Goal: Transaction & Acquisition: Subscribe to service/newsletter

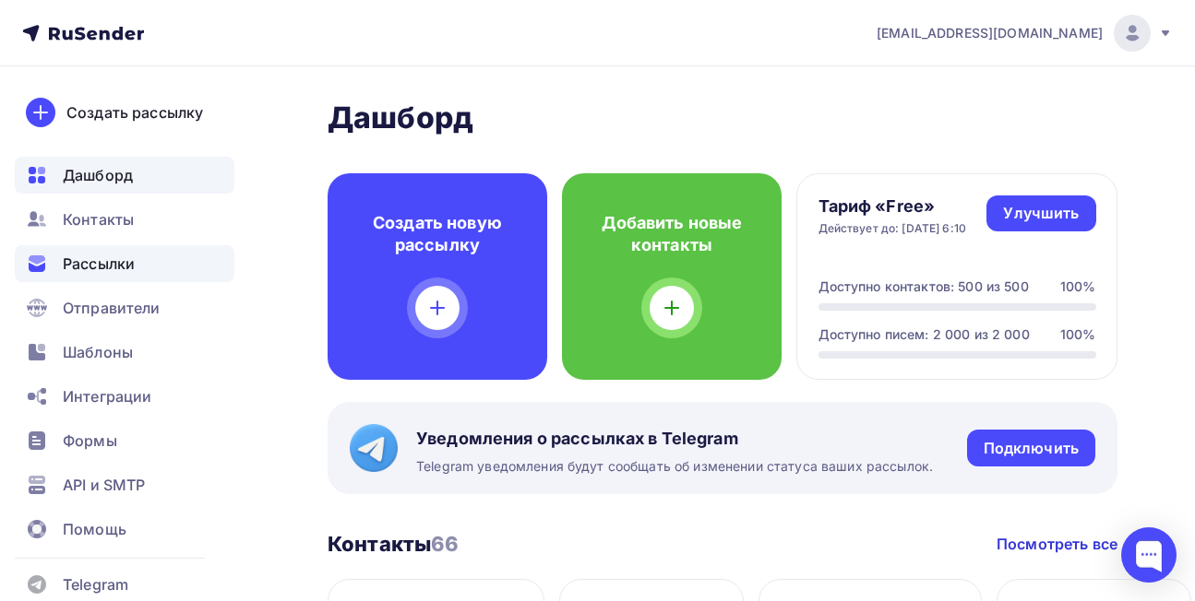
click at [148, 267] on div "Рассылки" at bounding box center [125, 263] width 220 height 37
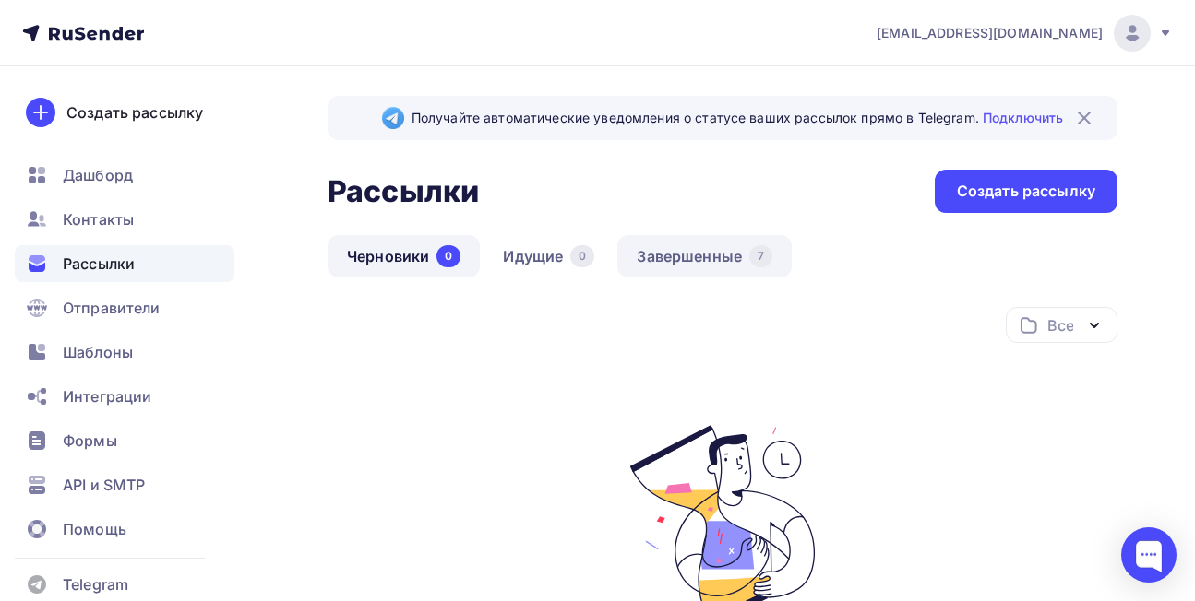
click at [692, 260] on link "Завершенные 7" at bounding box center [704, 256] width 174 height 42
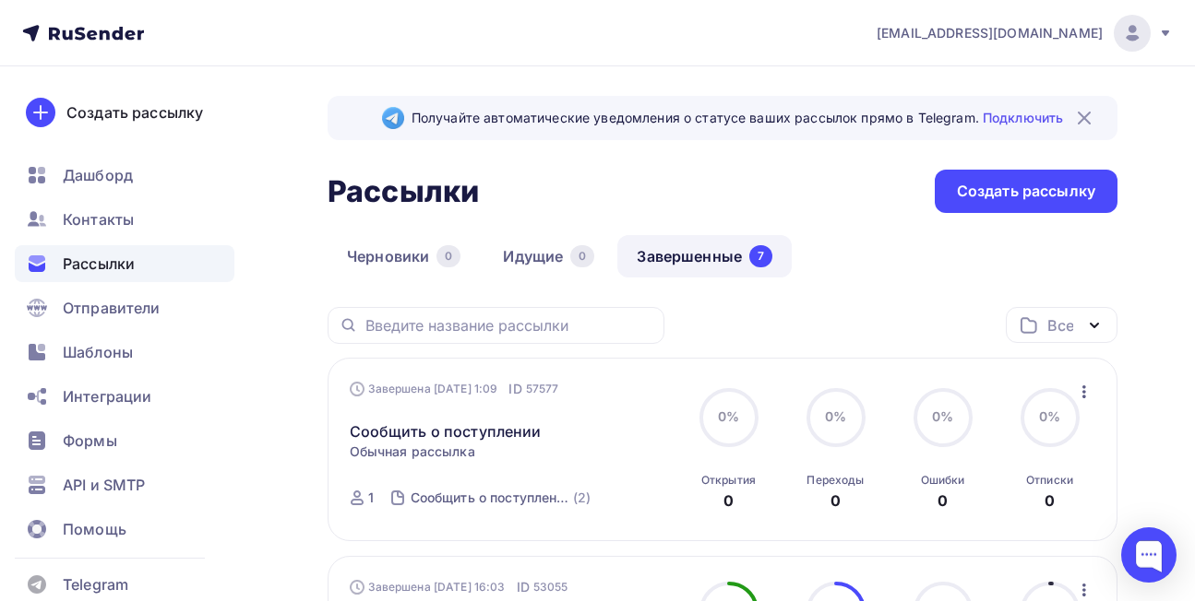
scroll to position [92, 0]
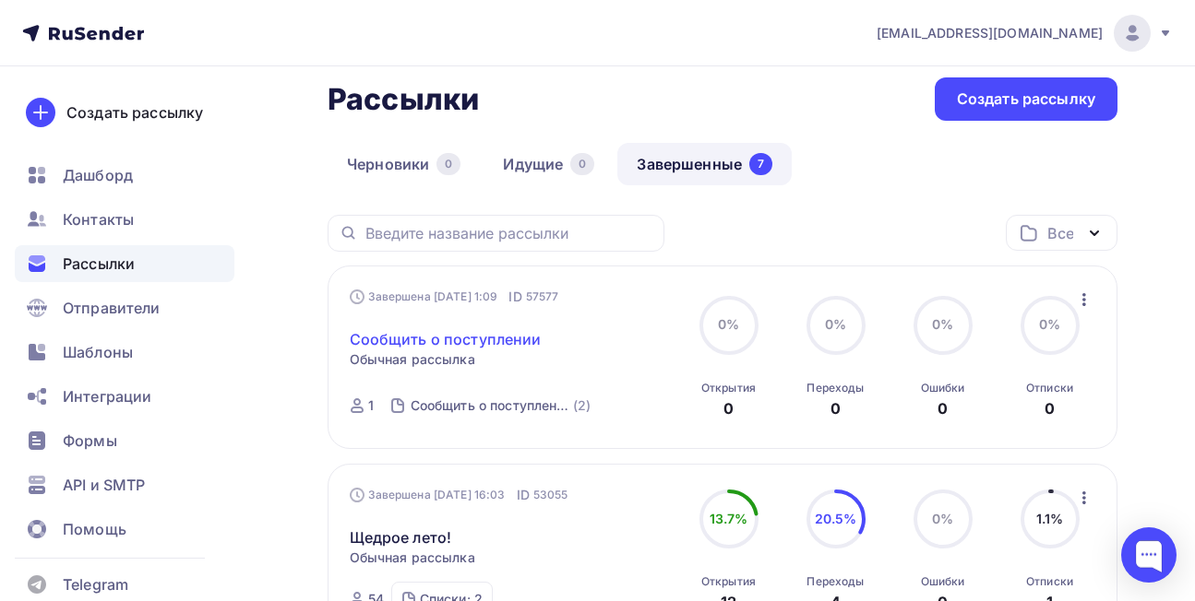
click at [468, 339] on link "Сообщить о поступлении" at bounding box center [446, 339] width 192 height 22
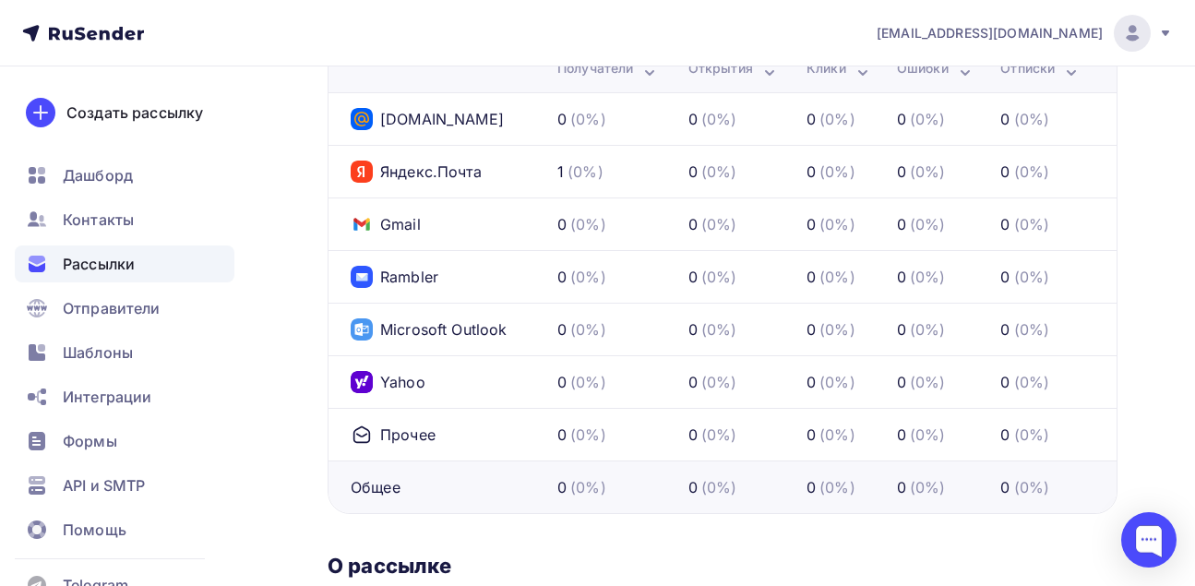
scroll to position [929, 0]
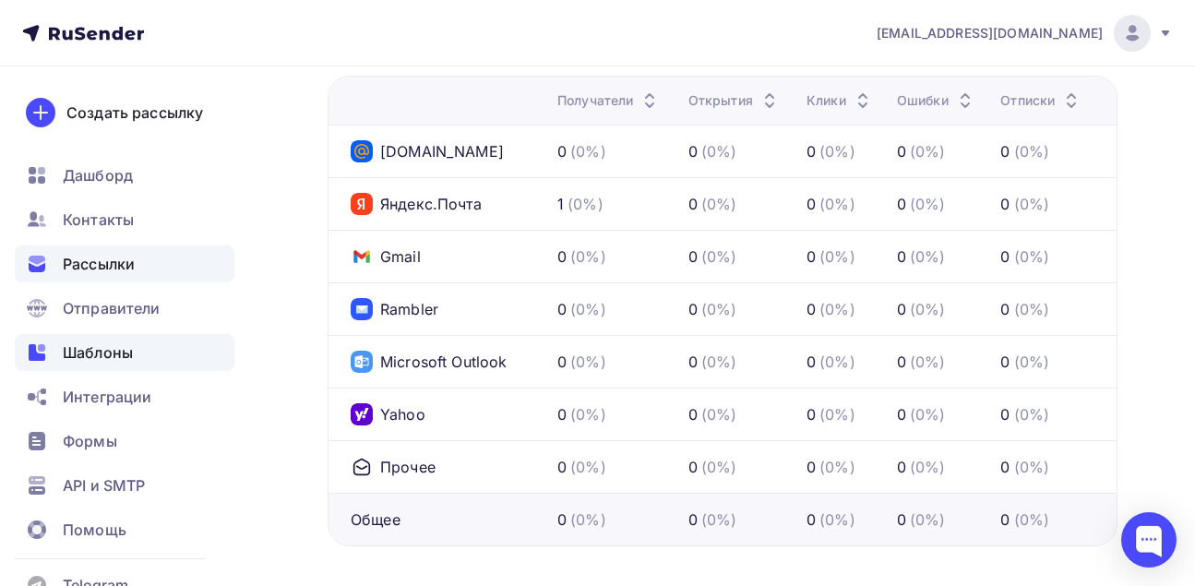
click at [122, 355] on span "Шаблоны" at bounding box center [98, 352] width 70 height 22
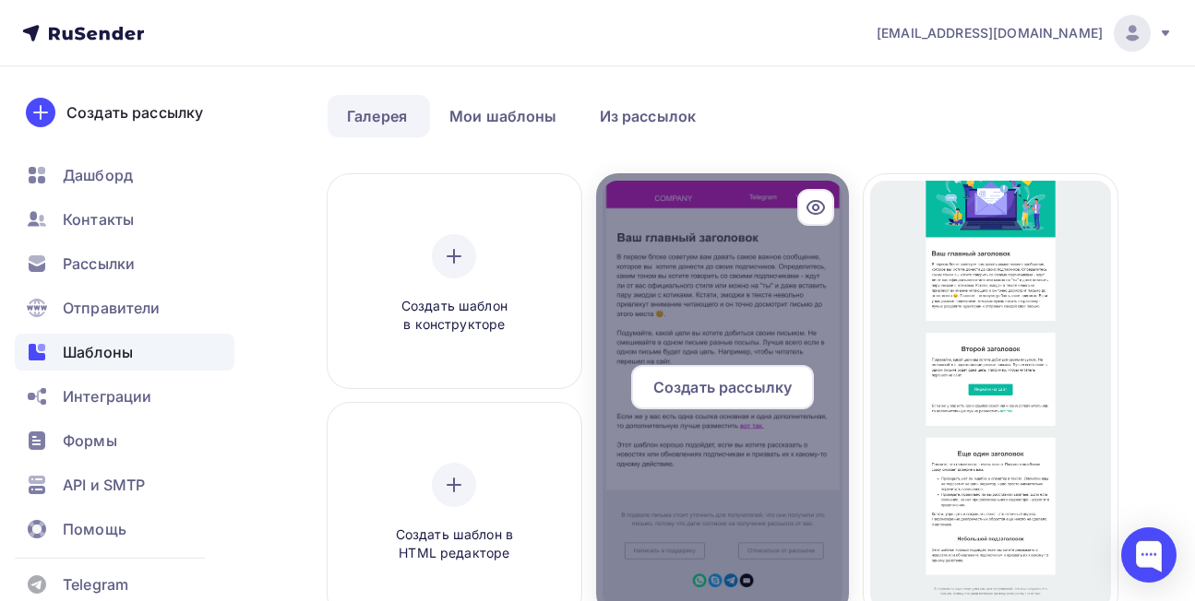
scroll to position [92, 0]
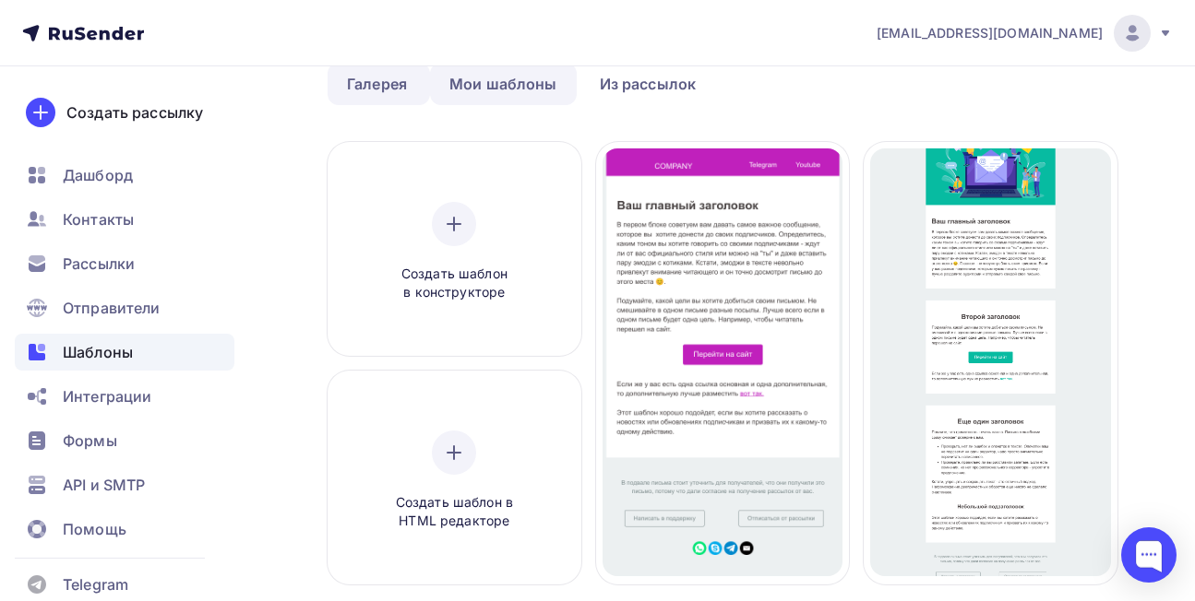
click at [530, 77] on link "Мои шаблоны" at bounding box center [503, 84] width 147 height 42
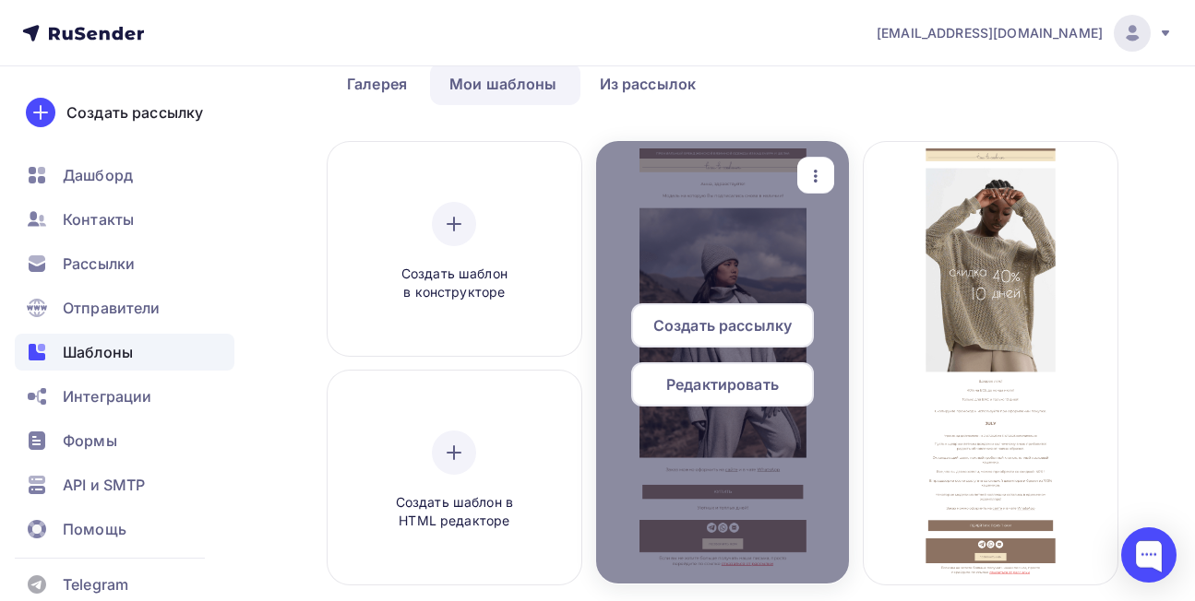
click at [710, 265] on div at bounding box center [723, 362] width 254 height 443
click at [668, 388] on span "Редактировать" at bounding box center [722, 385] width 113 height 22
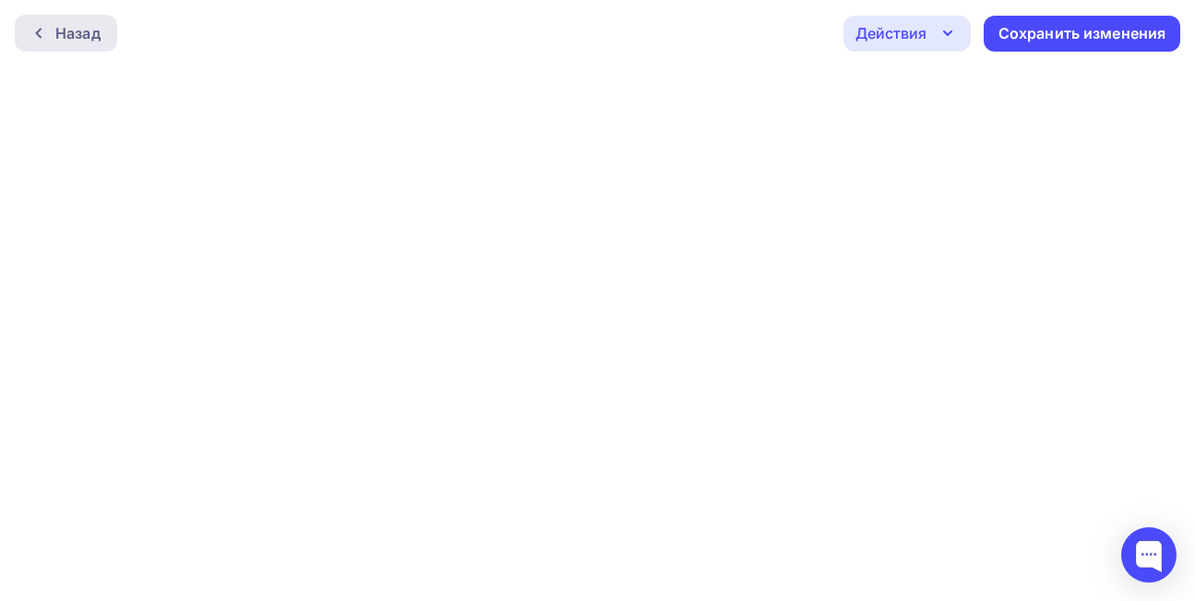
click at [54, 40] on div at bounding box center [43, 33] width 24 height 15
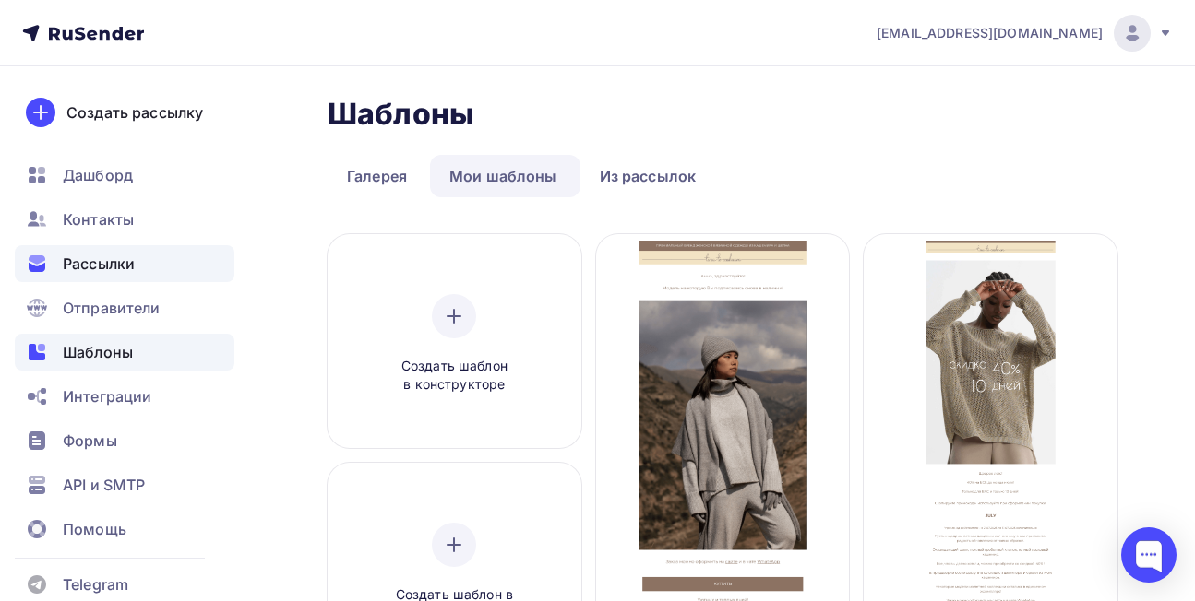
click at [113, 273] on span "Рассылки" at bounding box center [99, 264] width 72 height 22
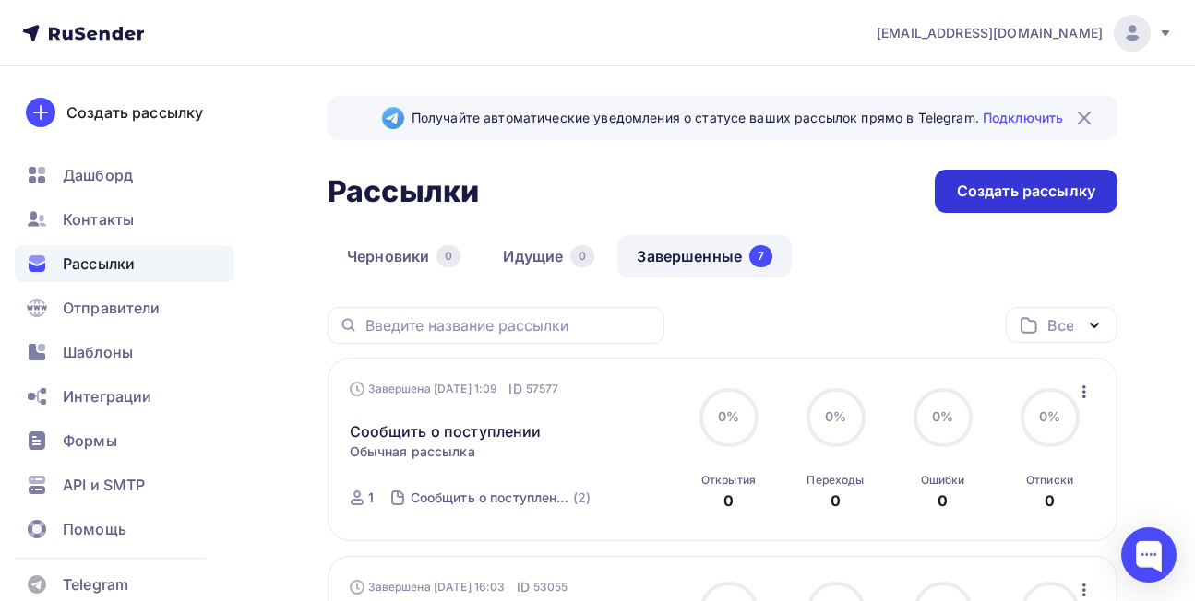
click at [960, 194] on div "Создать рассылку" at bounding box center [1026, 191] width 138 height 21
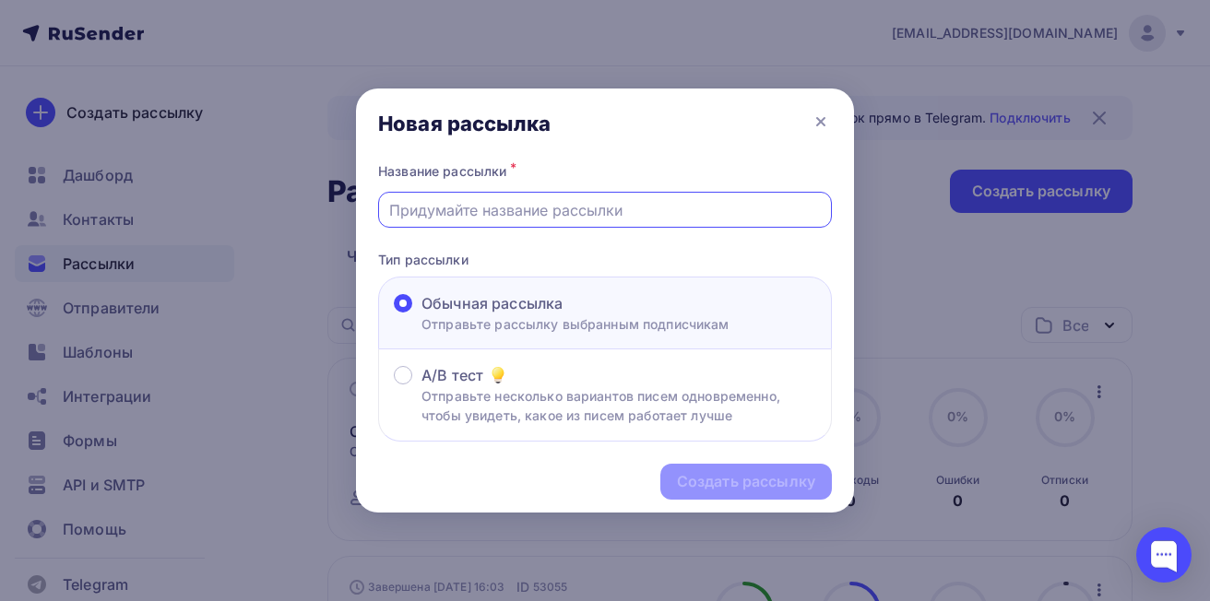
click at [498, 208] on input "text" at bounding box center [605, 210] width 433 height 22
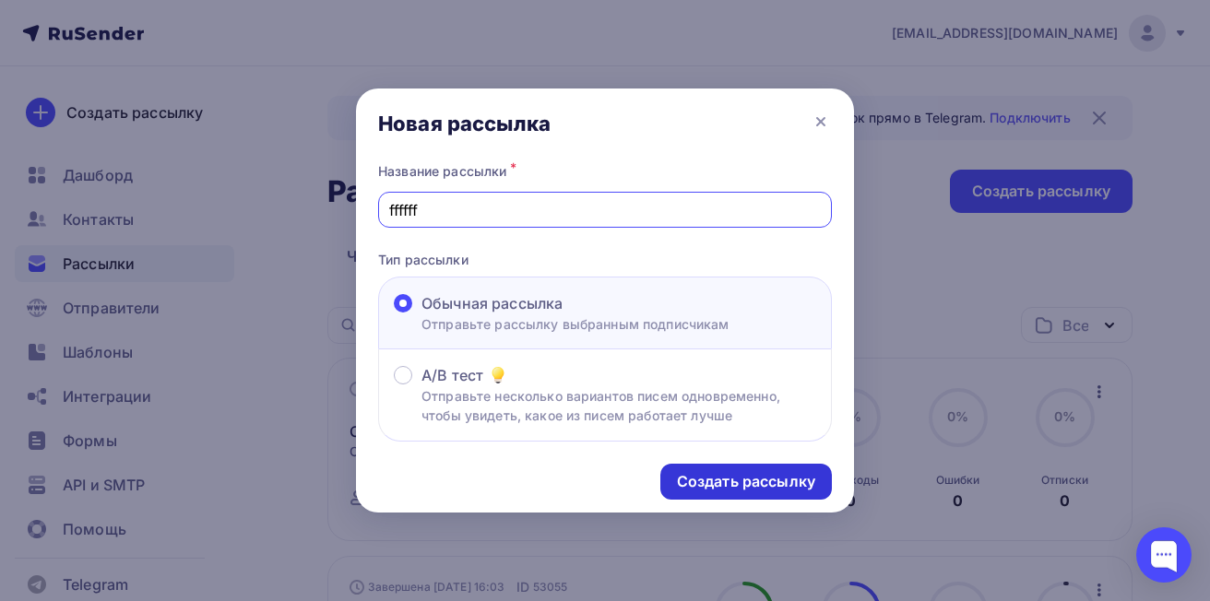
type input "ffffff"
click at [701, 478] on div "Создать рассылку" at bounding box center [746, 481] width 138 height 21
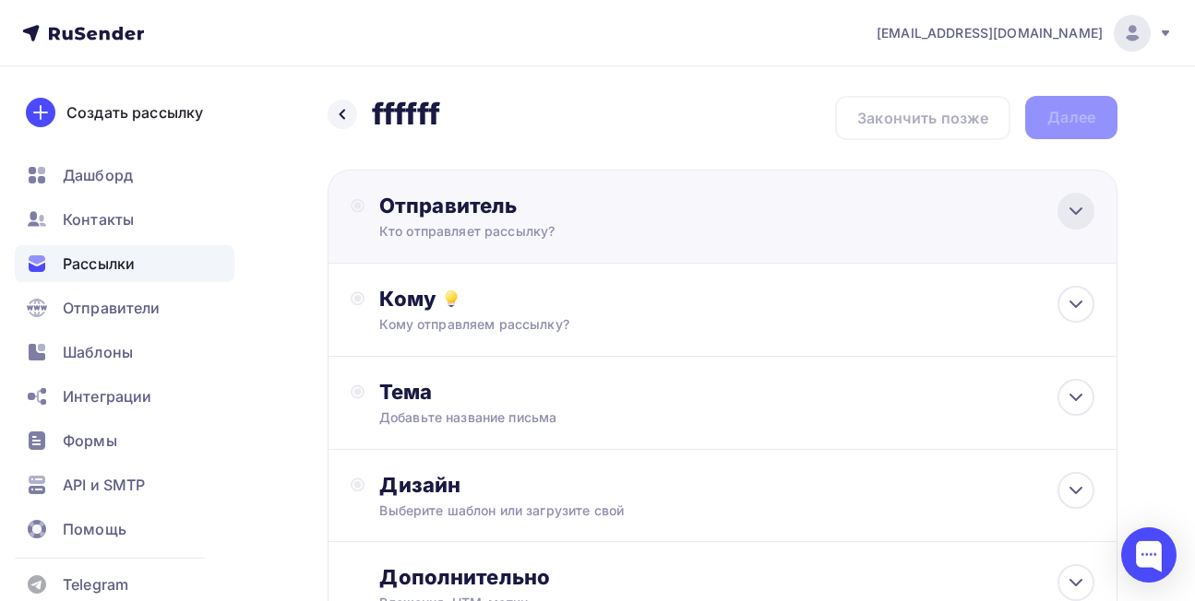
click at [1064, 208] on div at bounding box center [1075, 211] width 37 height 37
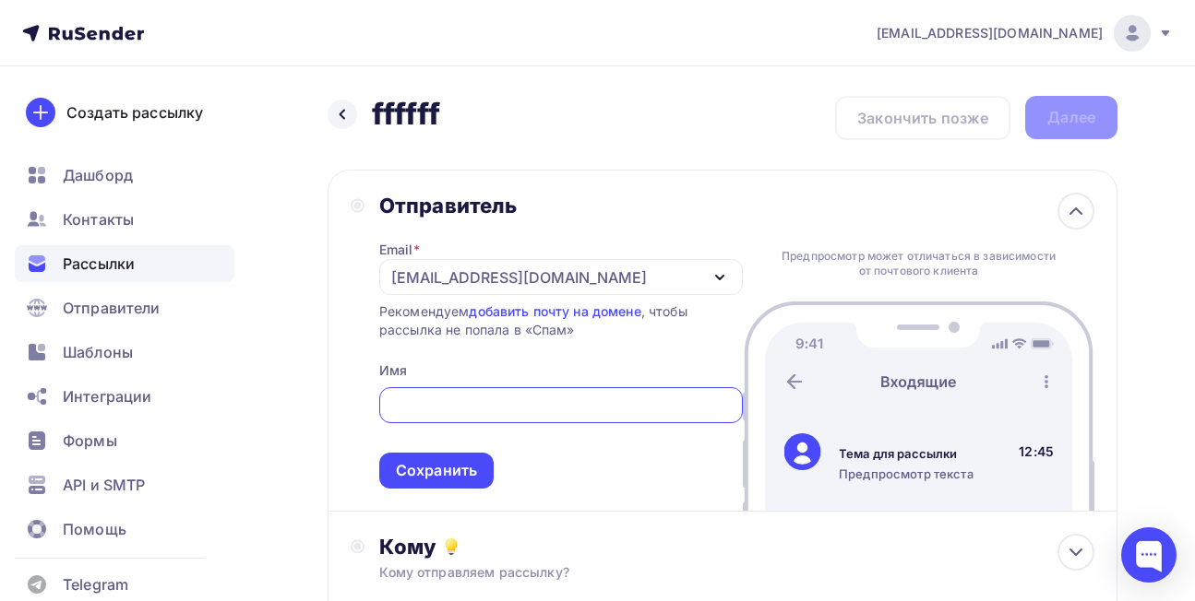
click at [696, 268] on div "[EMAIL_ADDRESS][DOMAIN_NAME]" at bounding box center [560, 277] width 363 height 36
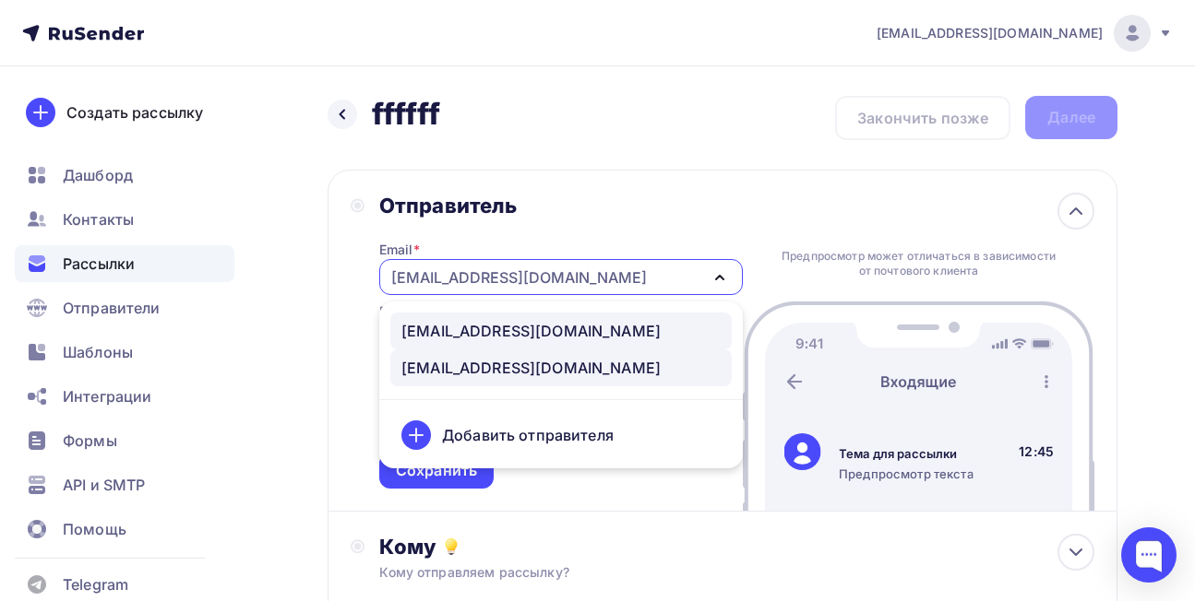
click at [569, 339] on div "[EMAIL_ADDRESS][DOMAIN_NAME]" at bounding box center [530, 331] width 259 height 22
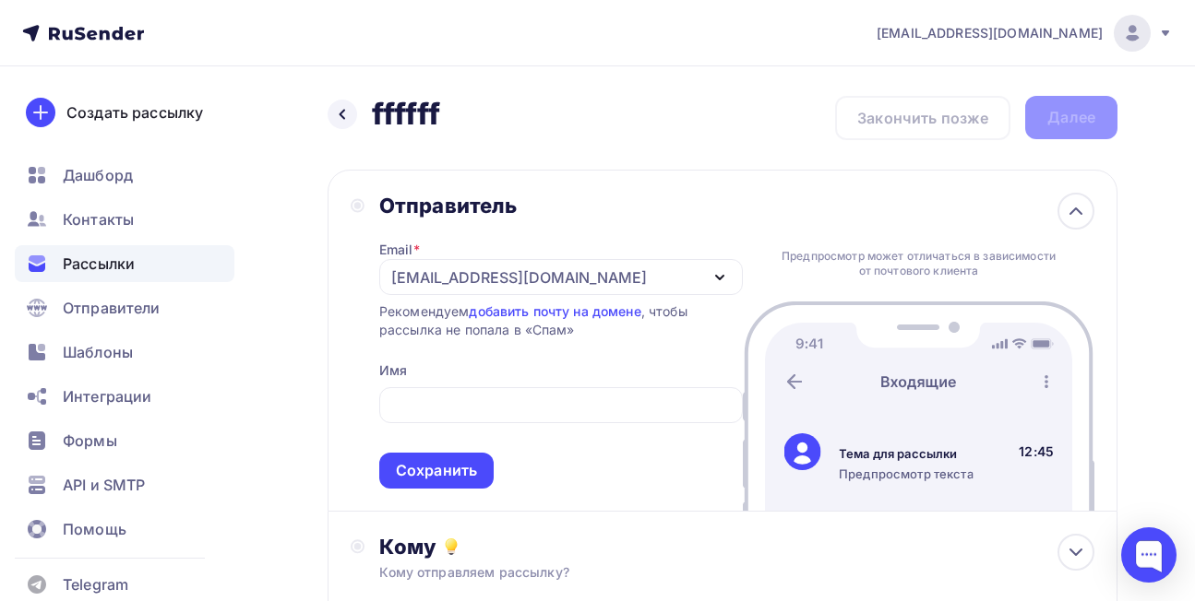
drag, startPoint x: 628, startPoint y: 279, endPoint x: 369, endPoint y: 270, distance: 259.3
click at [369, 270] on div "Отправитель Email * [EMAIL_ADDRESS][DOMAIN_NAME] [EMAIL_ADDRESS][DOMAIN_NAME] […" at bounding box center [547, 341] width 392 height 296
drag, startPoint x: 387, startPoint y: 277, endPoint x: 519, endPoint y: 271, distance: 132.0
click at [519, 271] on div "[EMAIL_ADDRESS][DOMAIN_NAME]" at bounding box center [560, 277] width 363 height 36
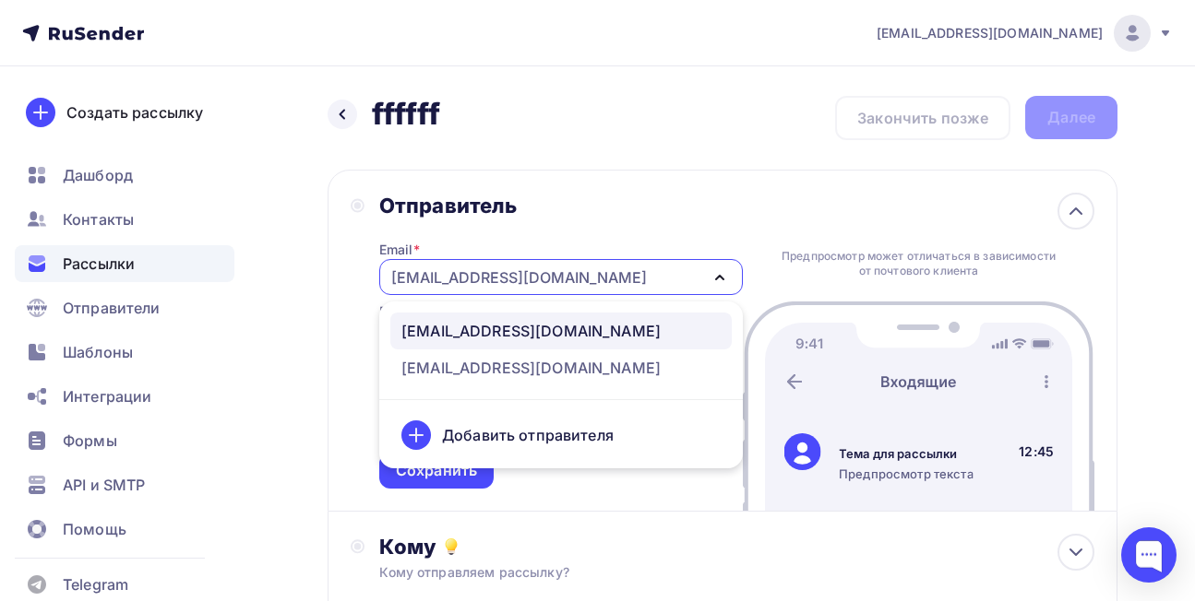
click at [286, 362] on div "Назад ffffff ffffff Закончить позже Далее Отправитель Email * [EMAIL_ADDRESS][D…" at bounding box center [597, 534] width 1195 height 936
